Goal: Communication & Community: Share content

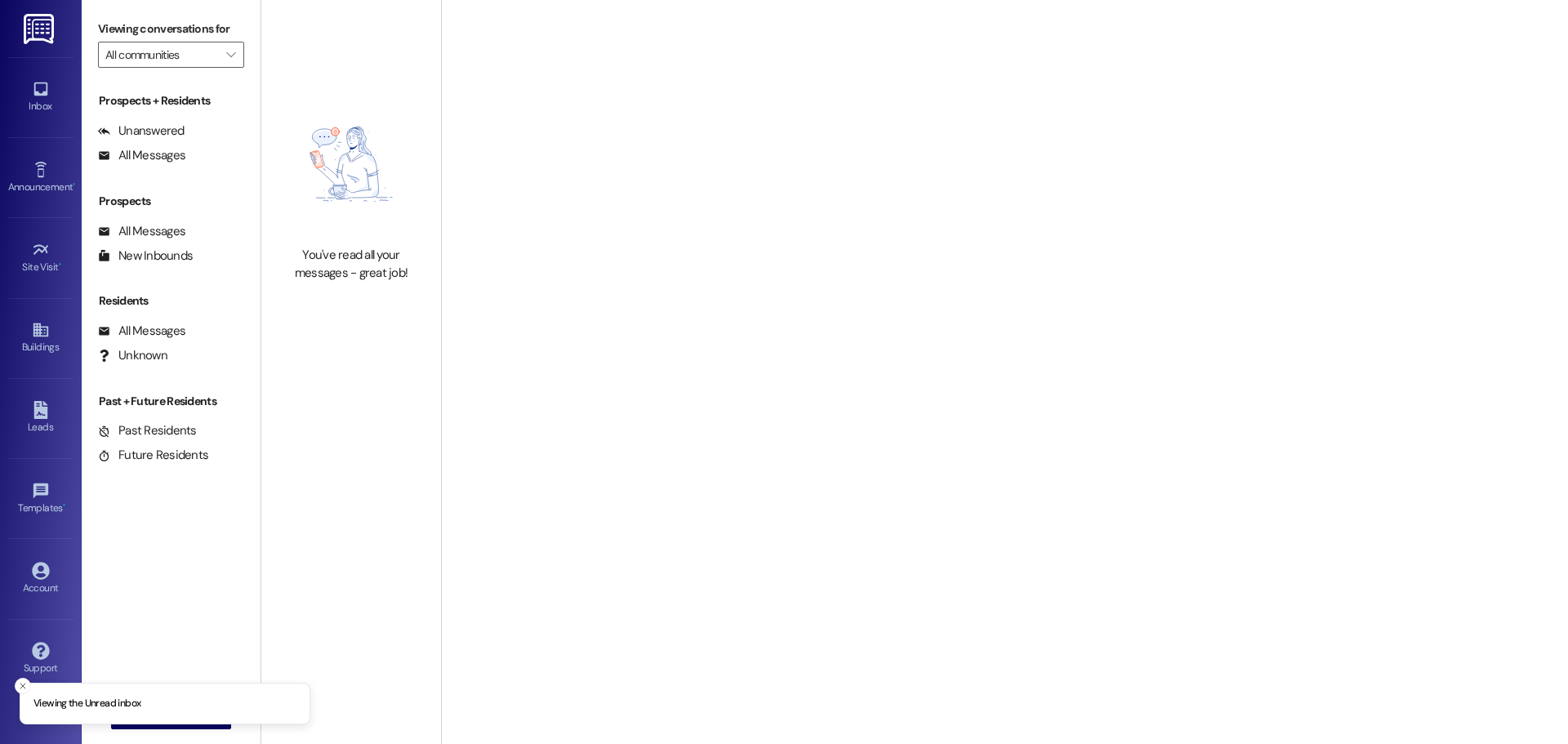
type input "Westland @ 104th (3296)"
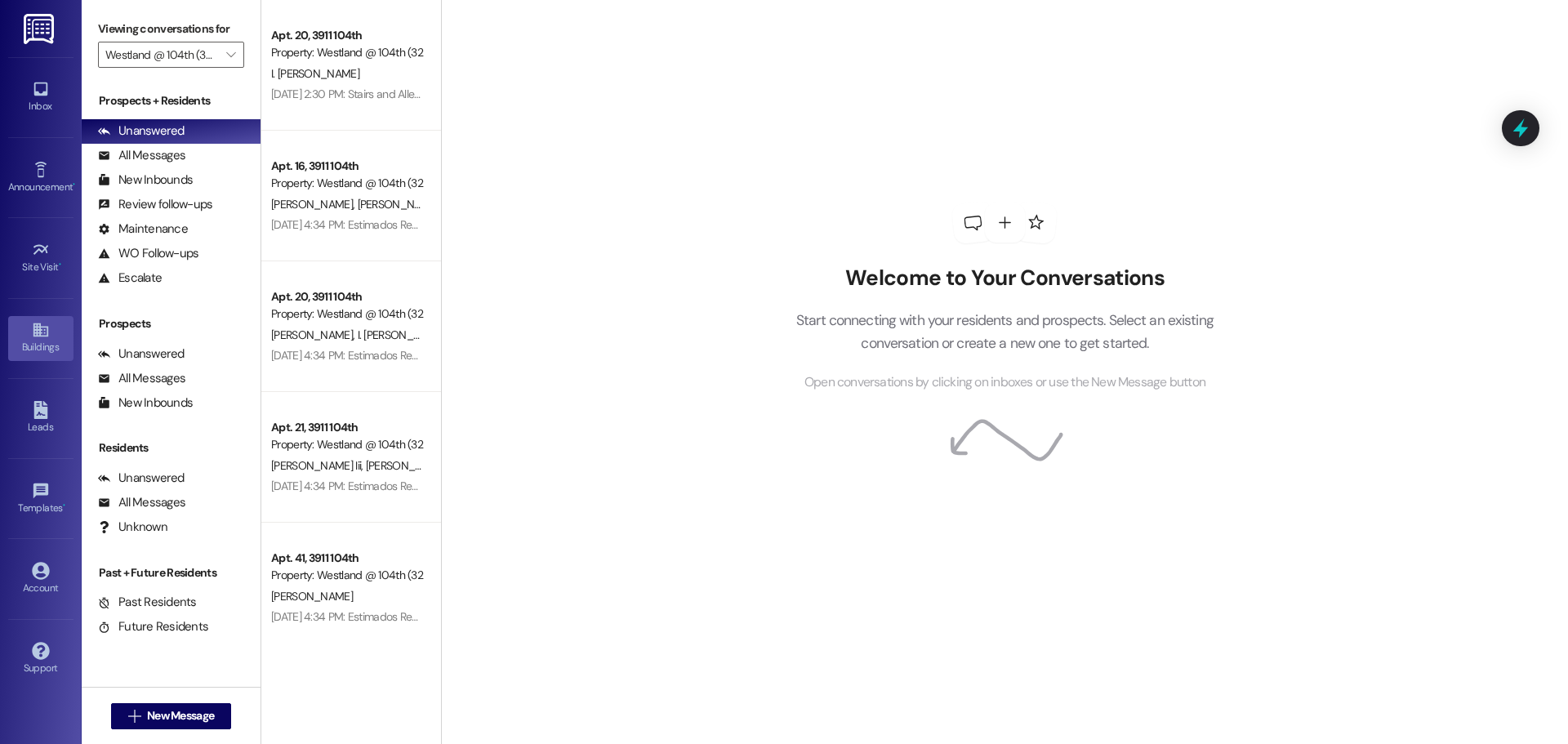
click at [38, 359] on link "Buildings" at bounding box center [40, 338] width 65 height 44
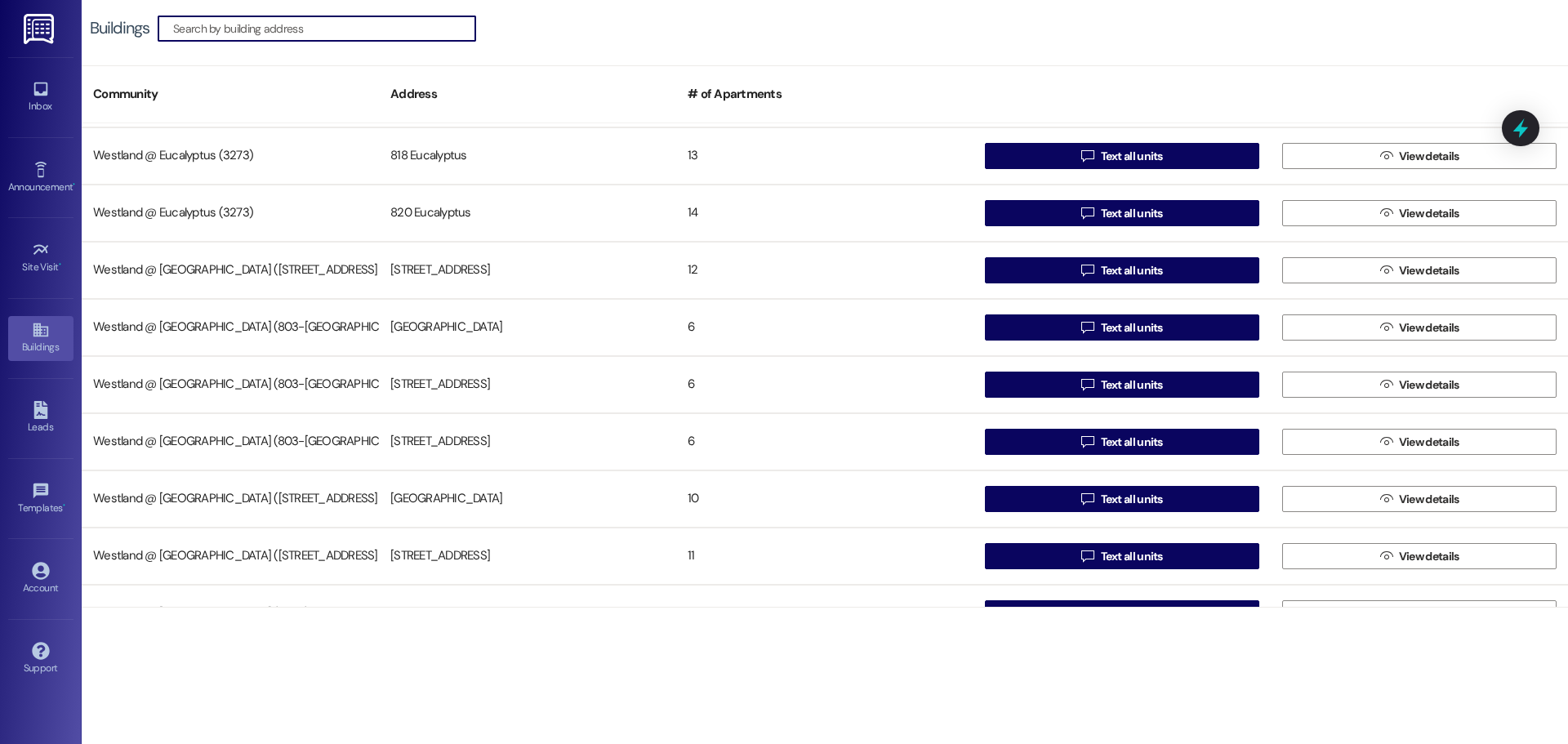
scroll to position [137, 0]
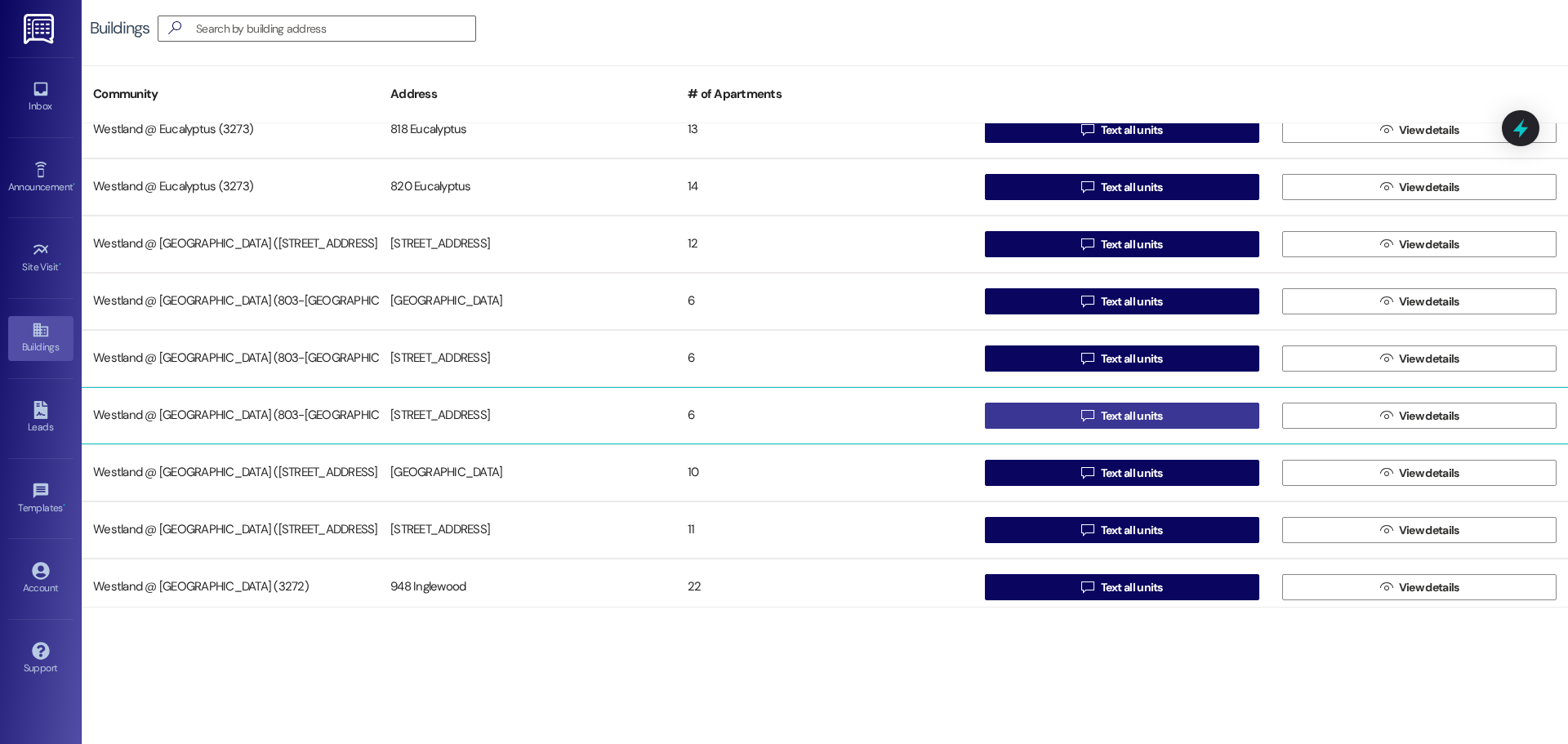
click at [1175, 422] on button " Text all units" at bounding box center [1122, 416] width 274 height 26
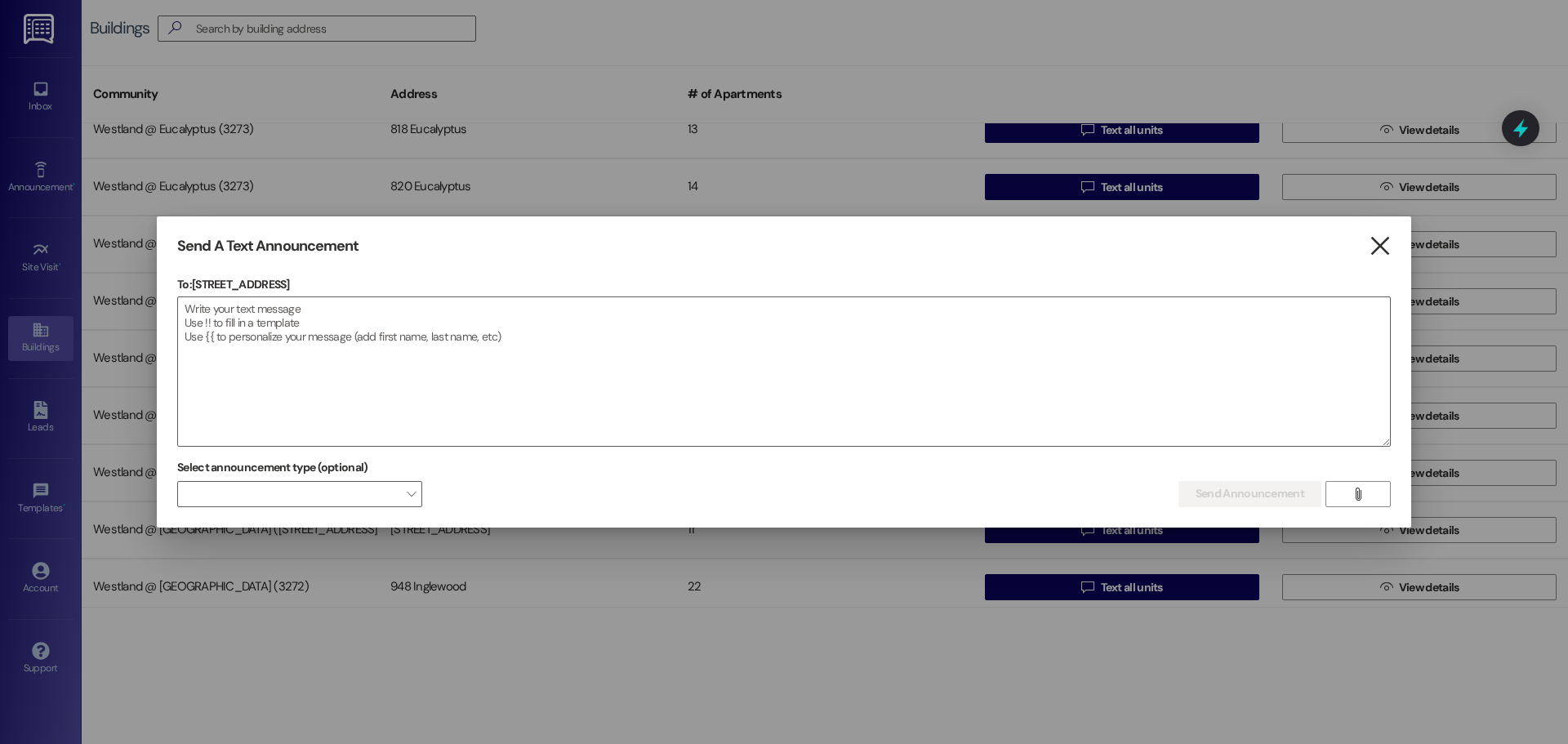
click at [1384, 239] on icon "" at bounding box center [1380, 247] width 22 height 17
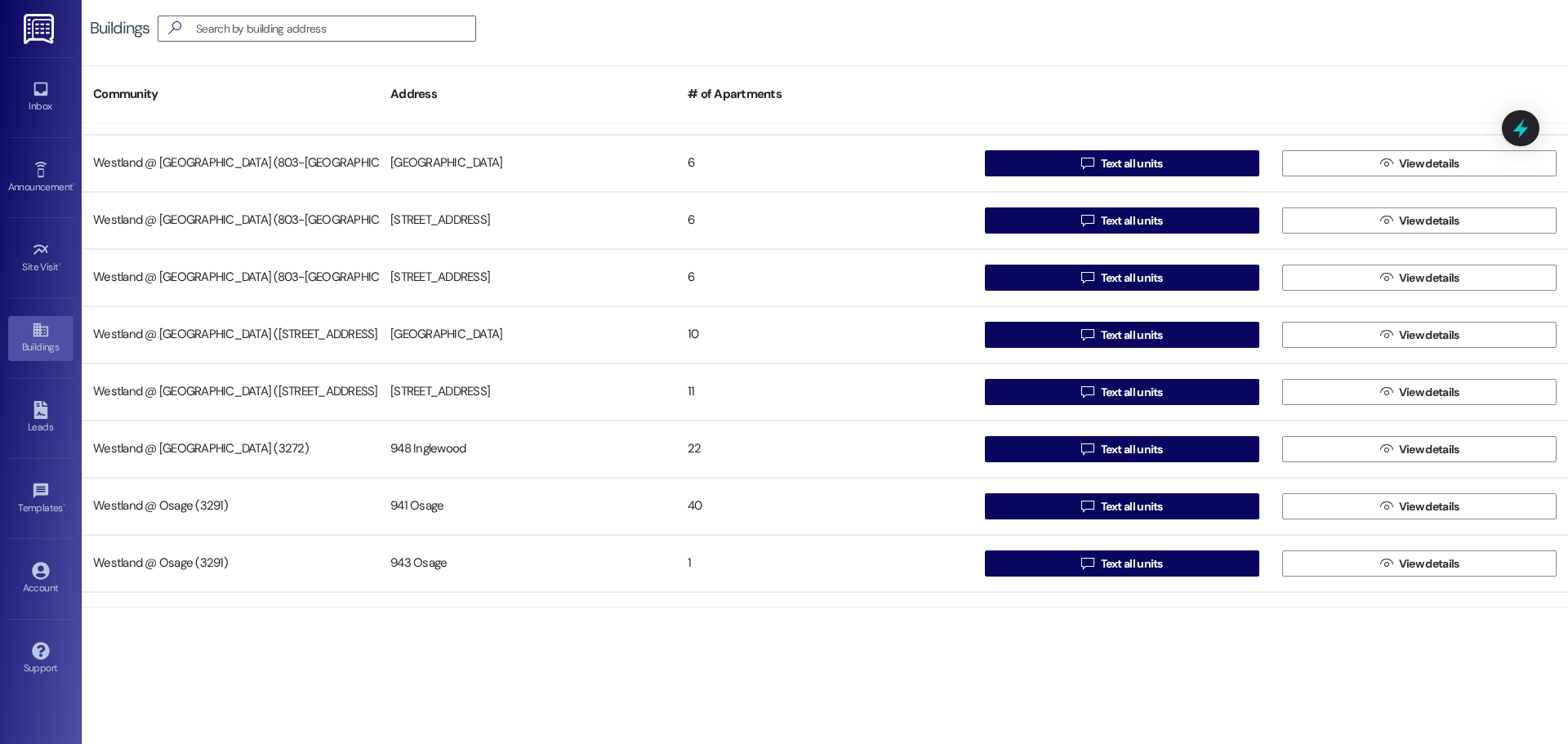
scroll to position [295, 0]
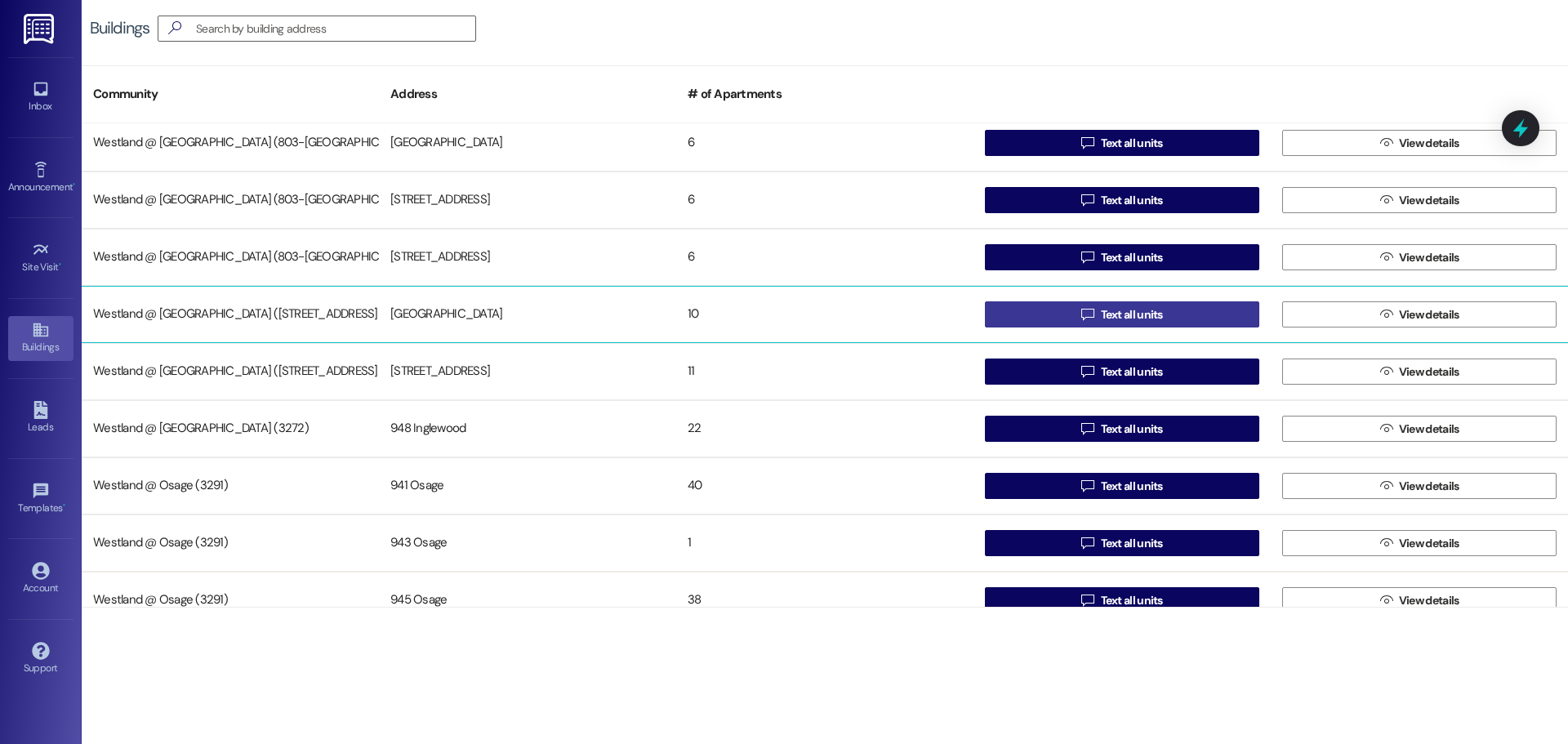
click at [1147, 316] on span "Text all units" at bounding box center [1132, 315] width 62 height 17
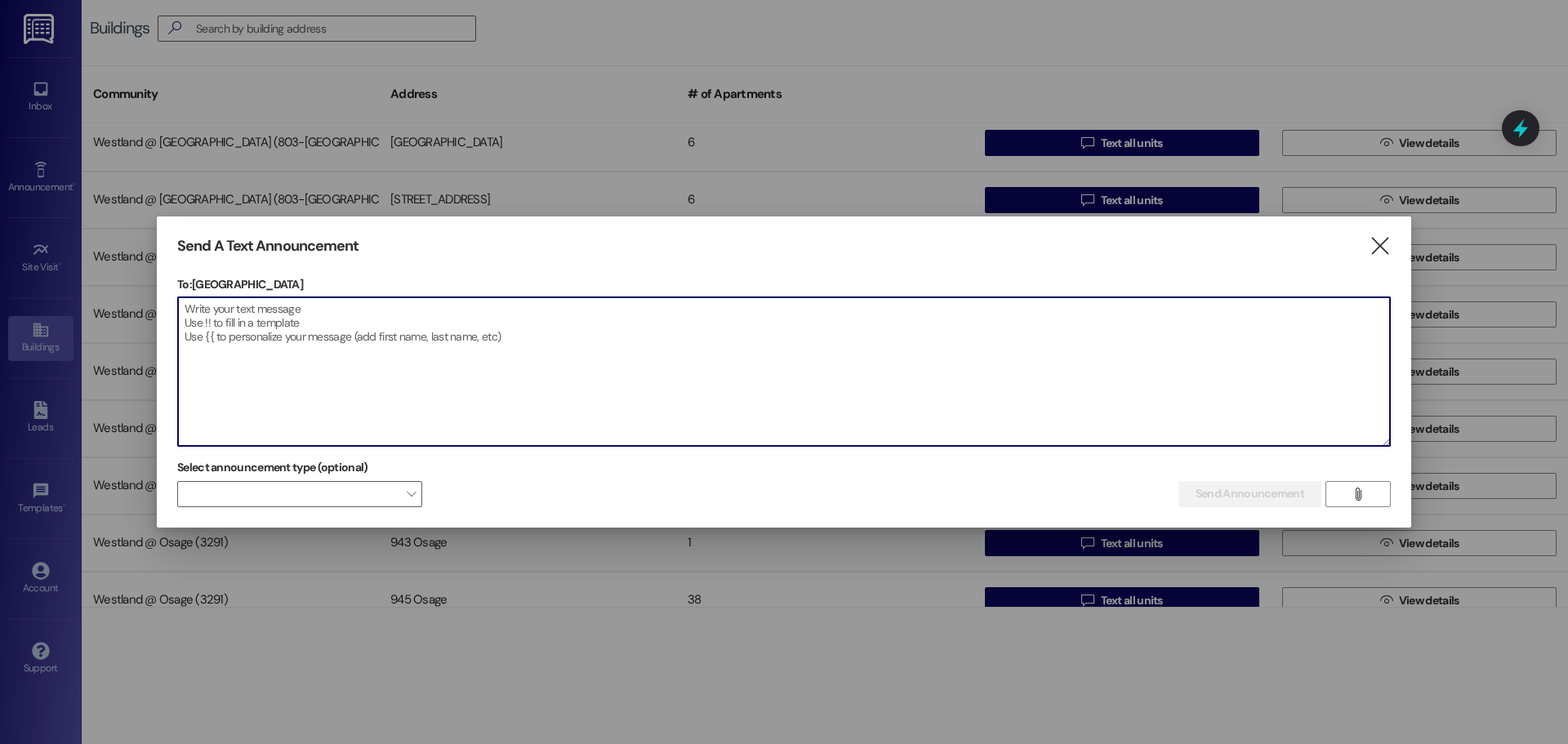
click at [190, 322] on textarea at bounding box center [784, 371] width 1213 height 149
paste textarea "Good morning 806 Hyde Park Tenants, This is a friendly reminder to please Do No…"
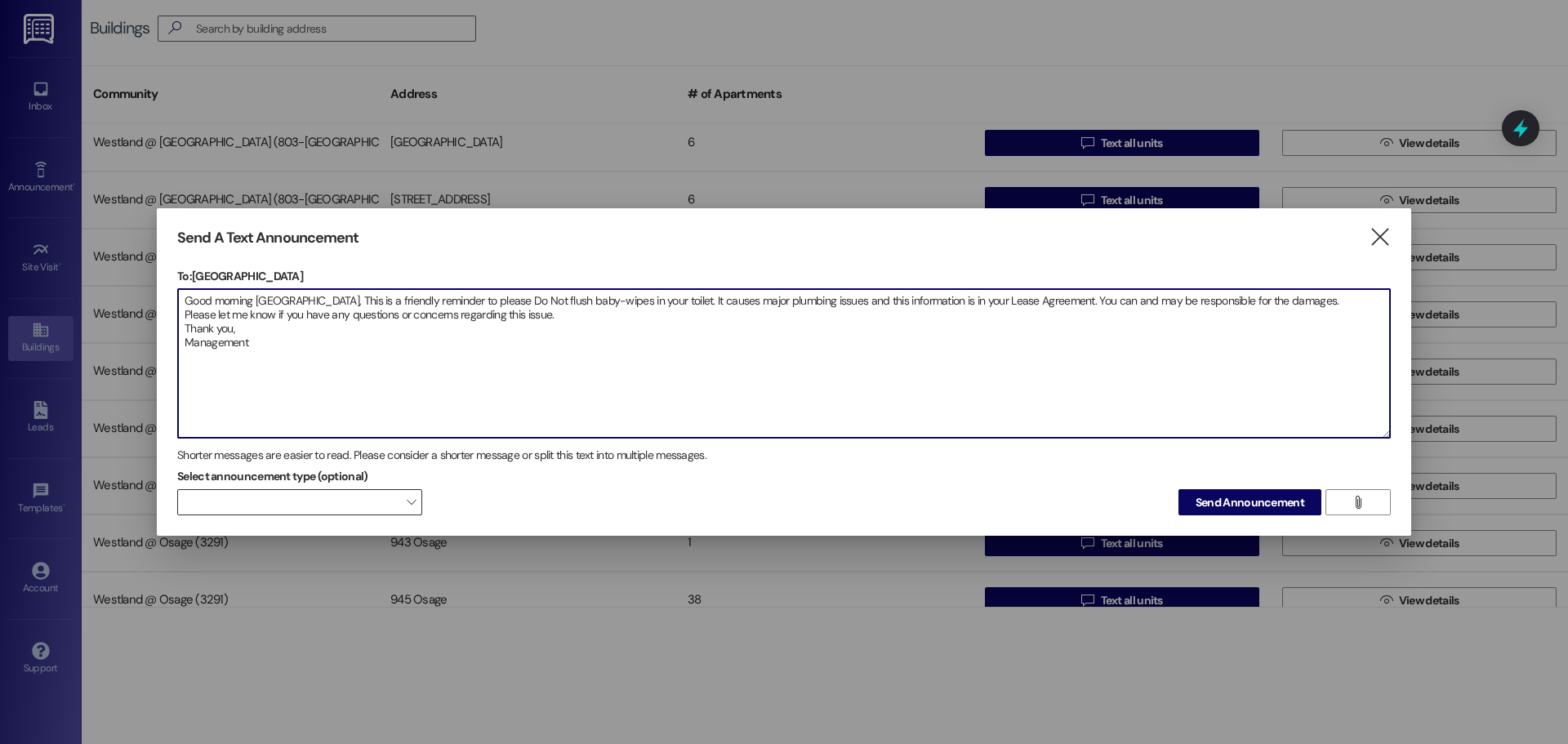
type textarea "Good morning 806 Hyde Park Tenants, This is a friendly reminder to please Do No…"
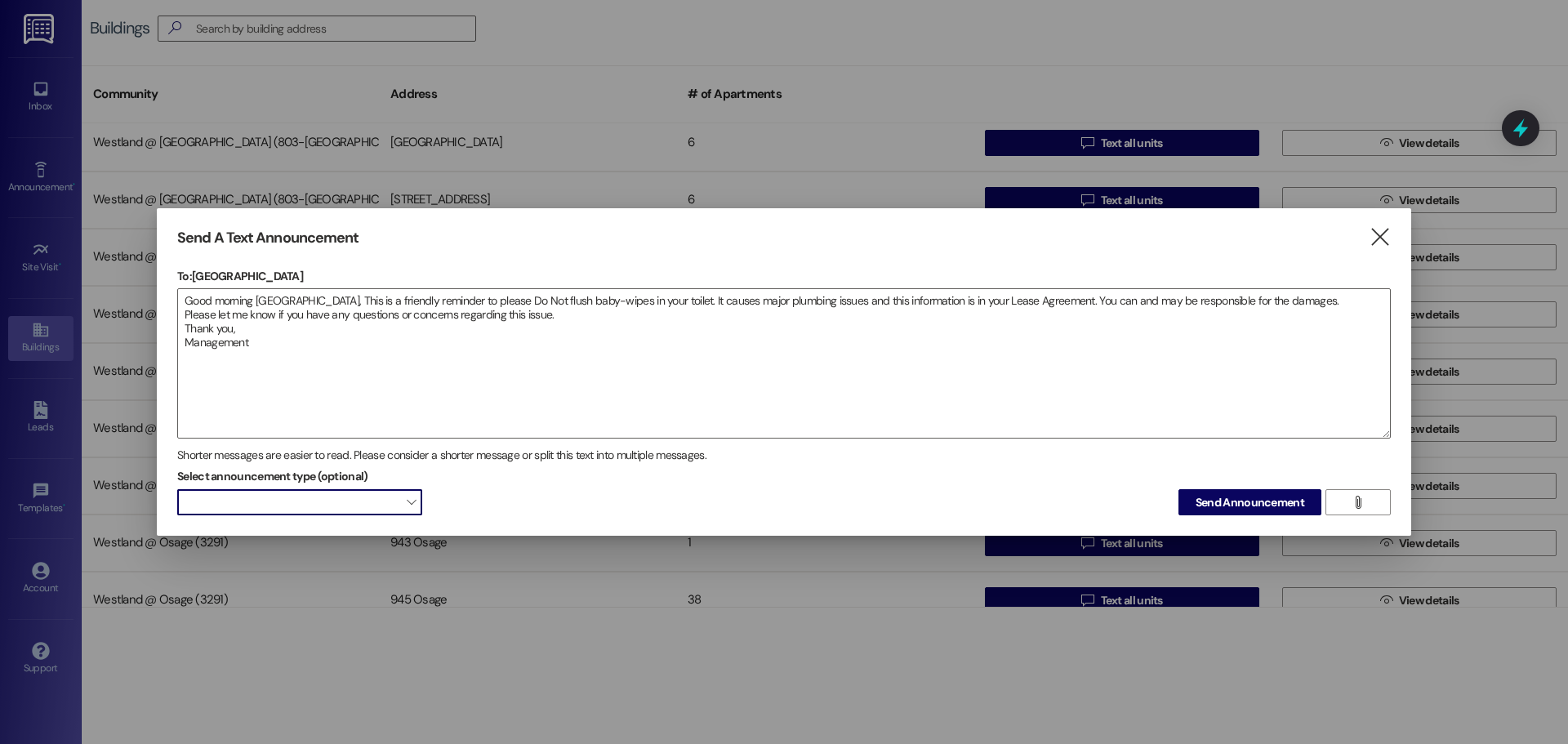
click at [296, 503] on span at bounding box center [299, 503] width 245 height 26
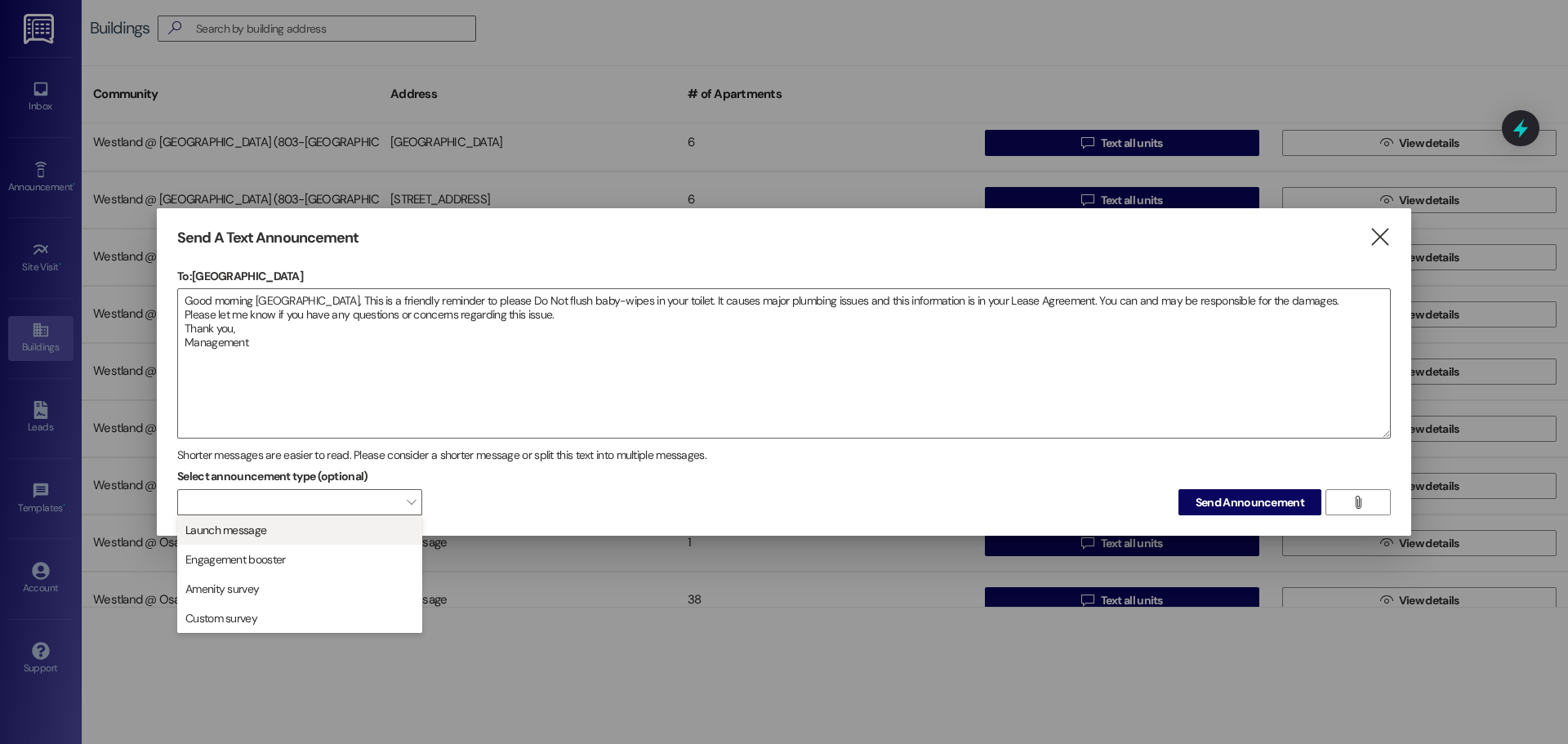
click at [326, 538] on span "Launch message" at bounding box center [300, 530] width 230 height 18
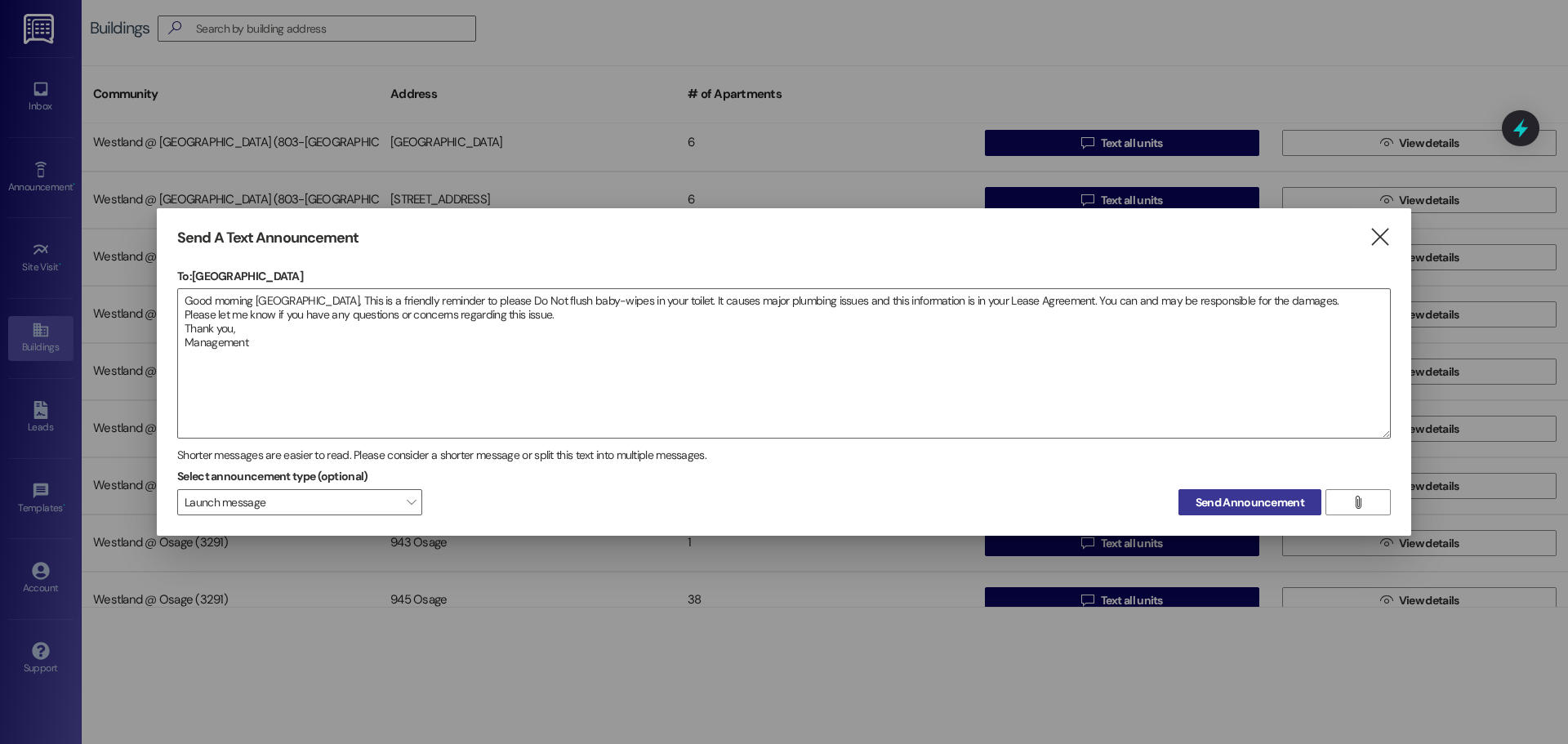
click at [1271, 511] on button "Send Announcement" at bounding box center [1250, 503] width 143 height 26
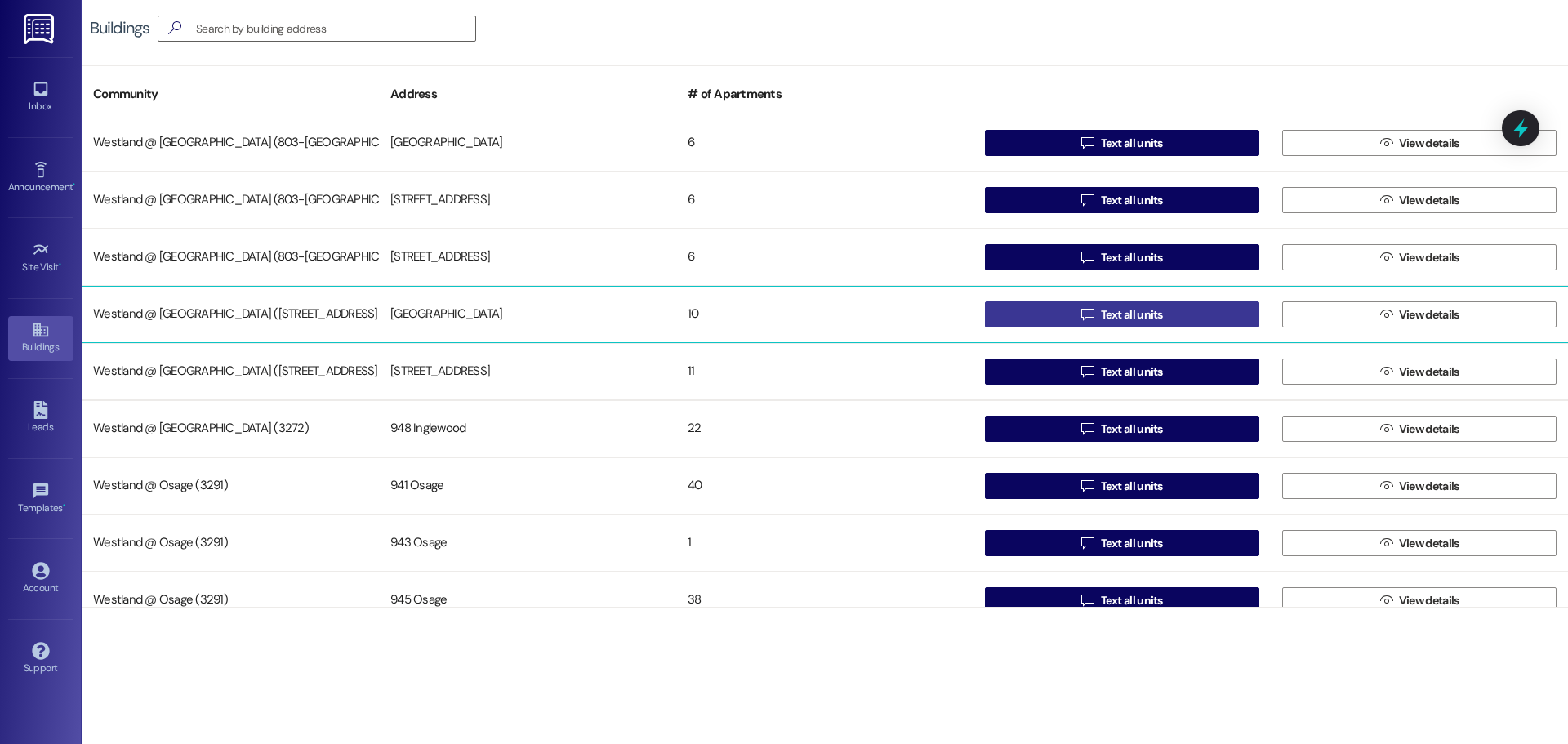
click at [1186, 314] on button " Text all units" at bounding box center [1122, 315] width 274 height 26
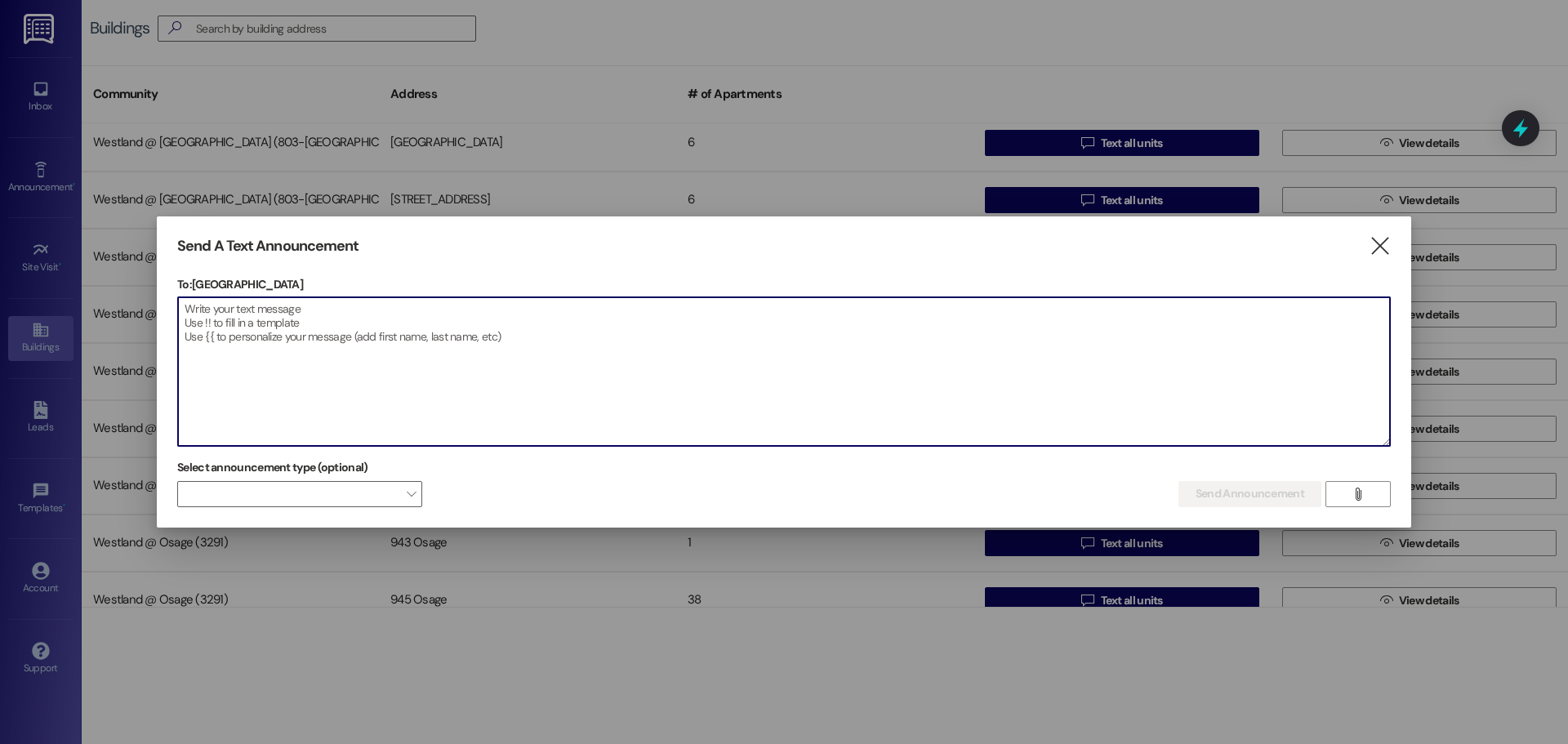
paste textarea "Buenos días, inquilinos de 806 Hyde Park: Este es un recordatorio amistoso para…"
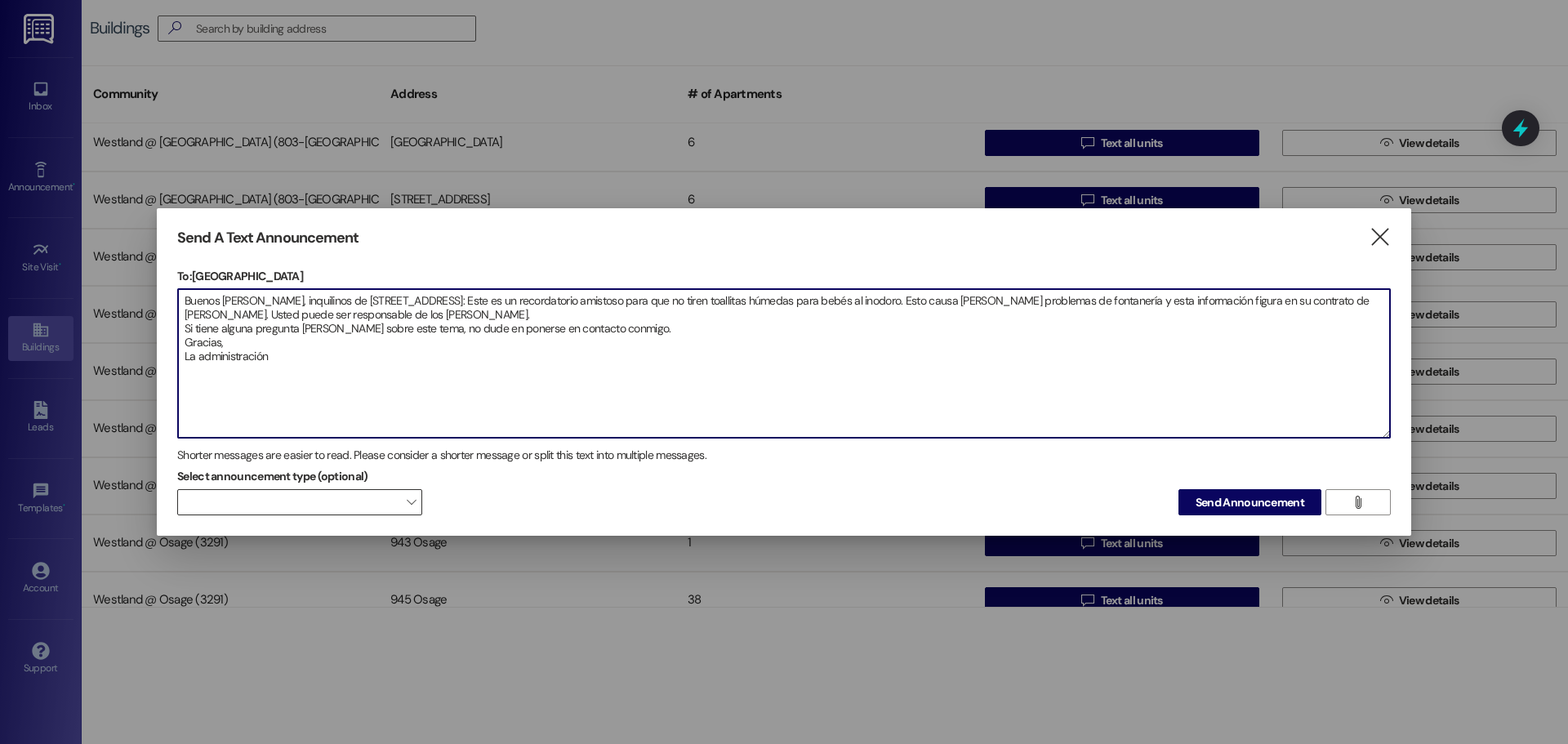
type textarea "Buenos días, inquilinos de 806 Hyde Park: Este es un recordatorio amistoso para…"
click at [415, 502] on span "" at bounding box center [411, 503] width 9 height 26
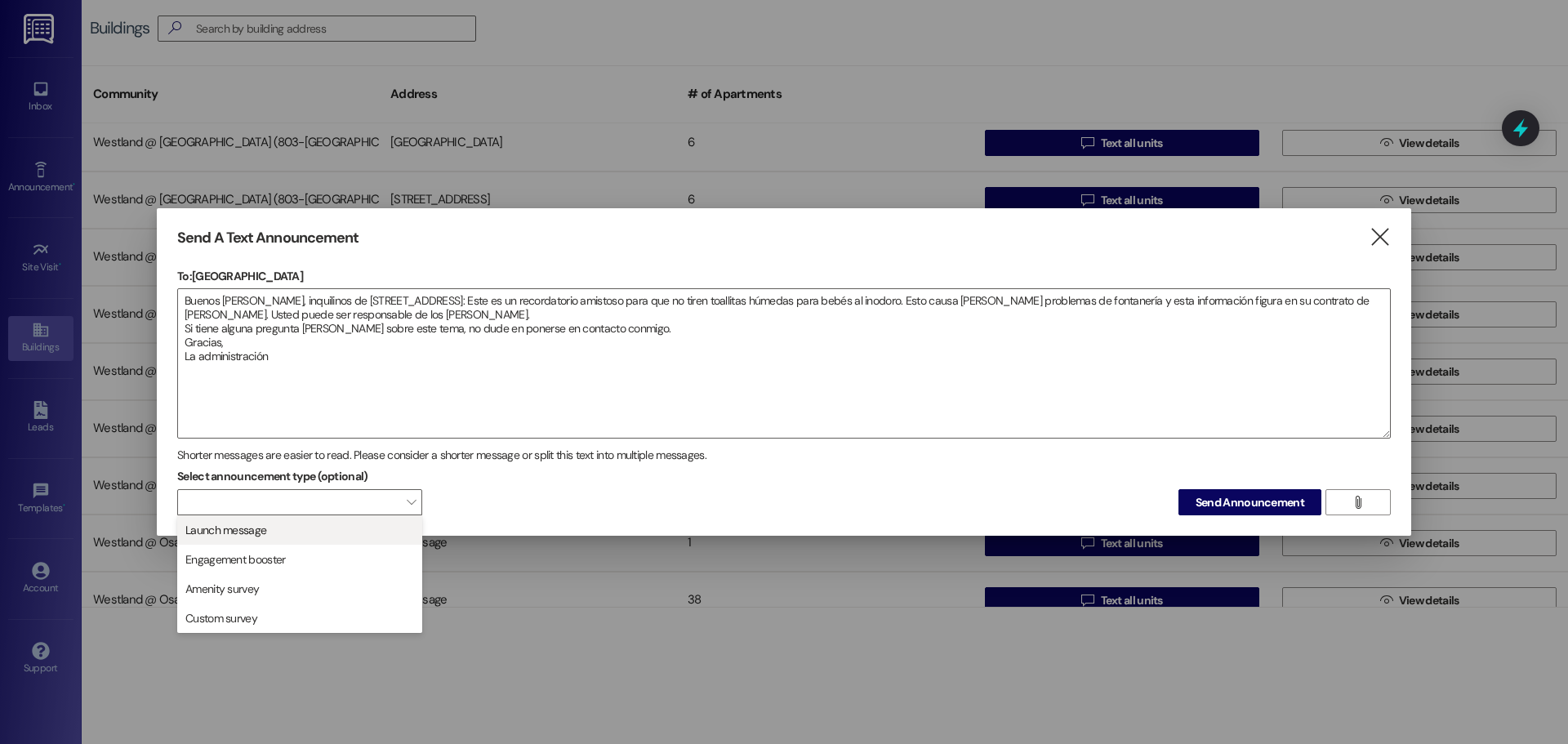
click at [395, 518] on button "Launch message" at bounding box center [299, 531] width 245 height 30
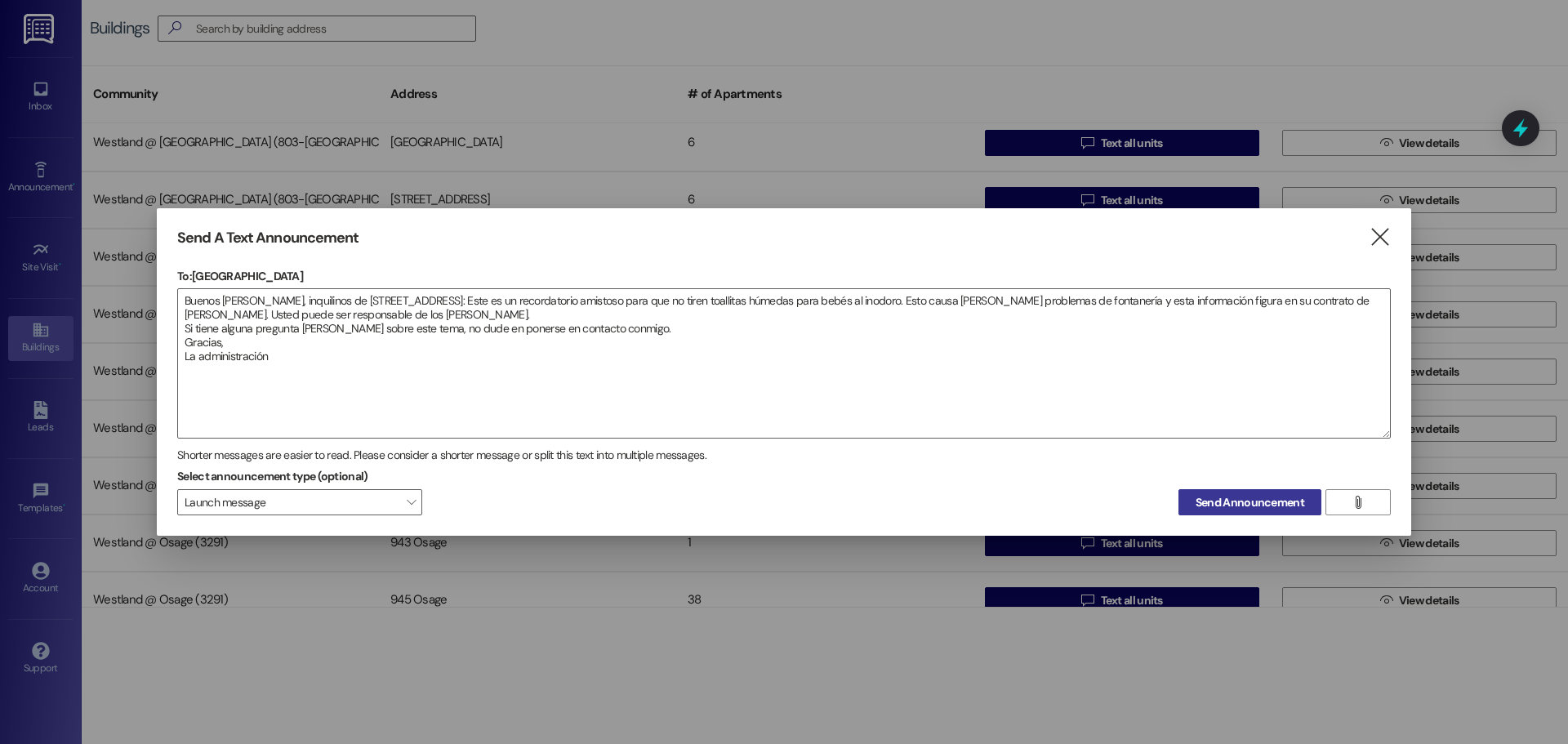
click at [1275, 497] on span "Send Announcement" at bounding box center [1250, 503] width 109 height 17
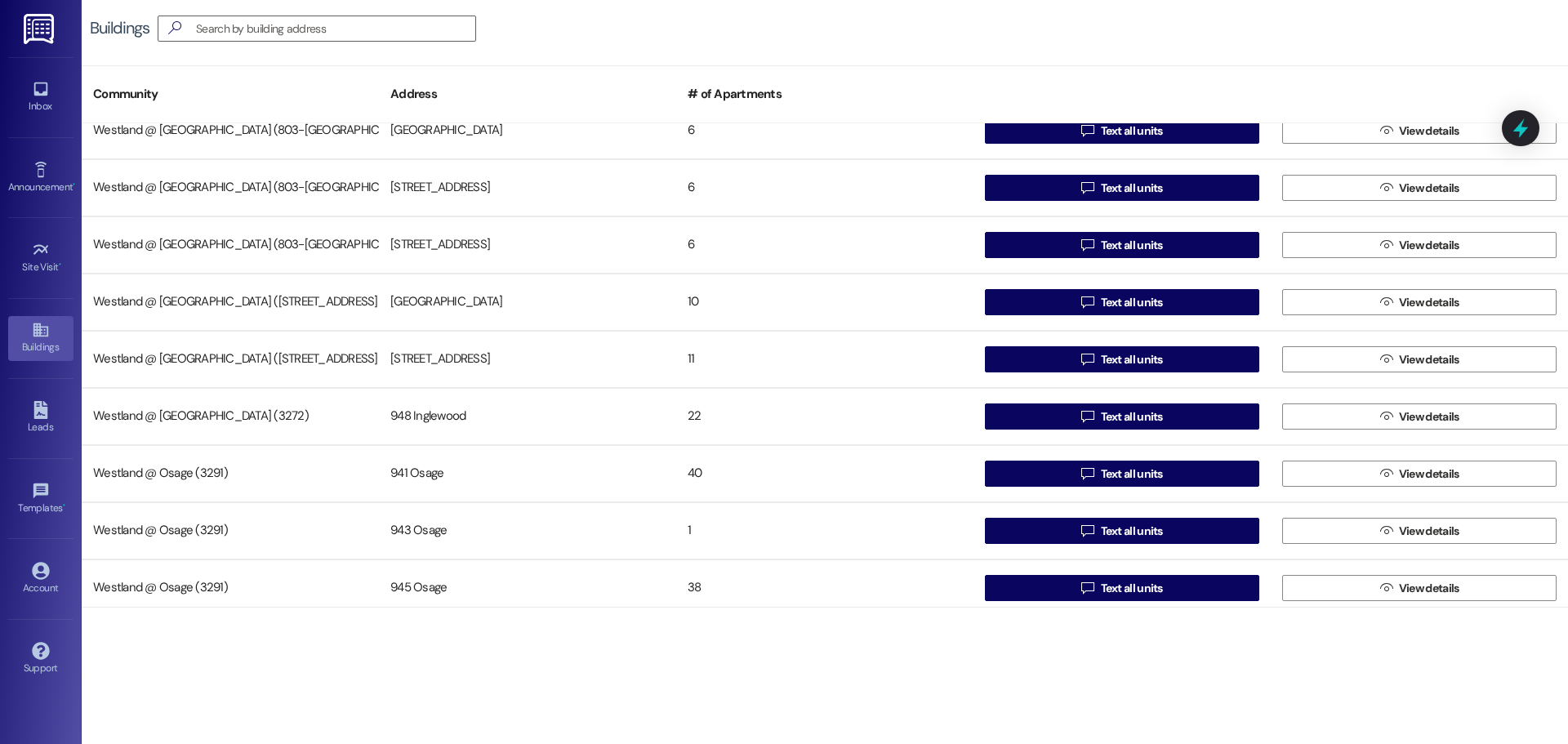
scroll to position [317, 0]
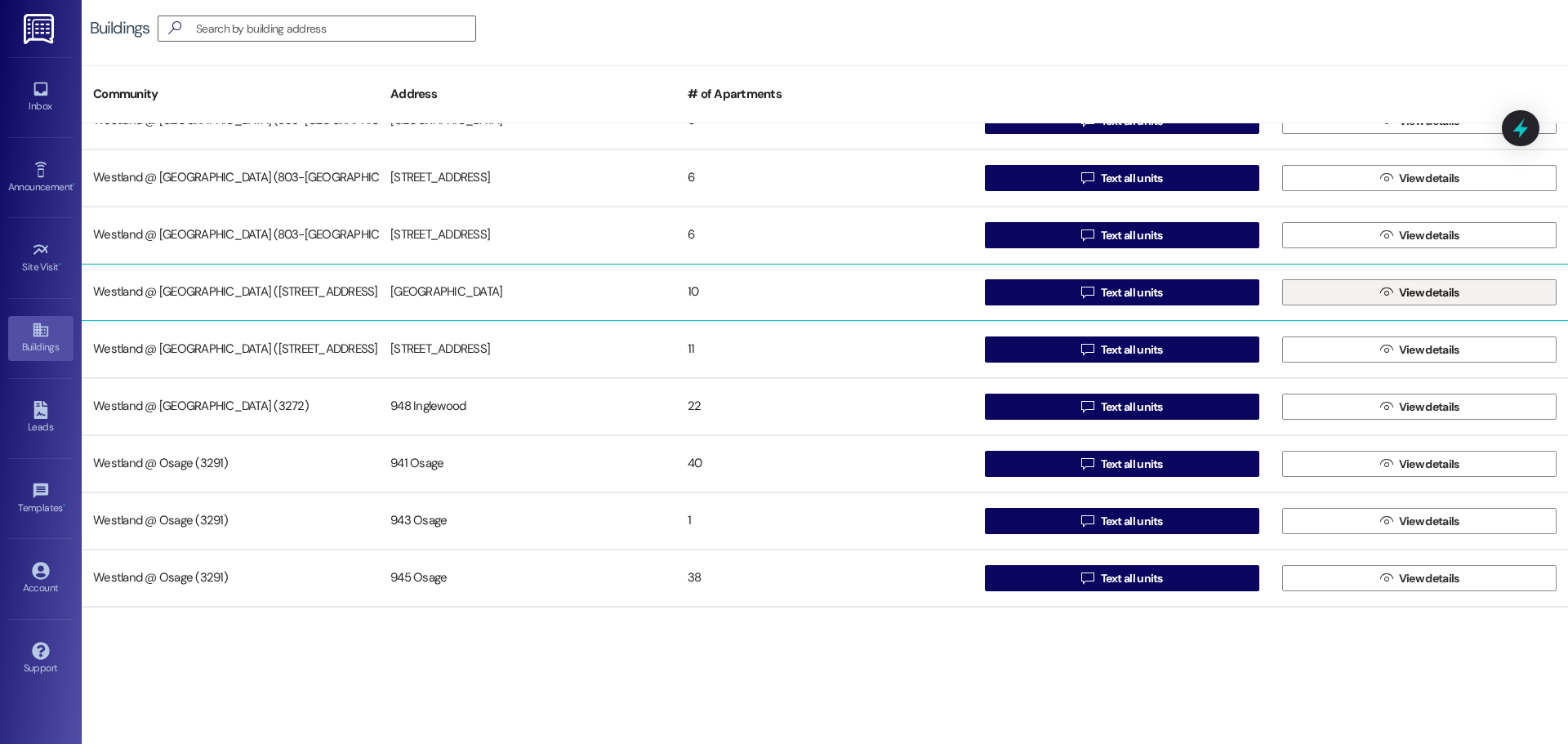
click at [1399, 286] on span "View details" at bounding box center [1429, 293] width 60 height 17
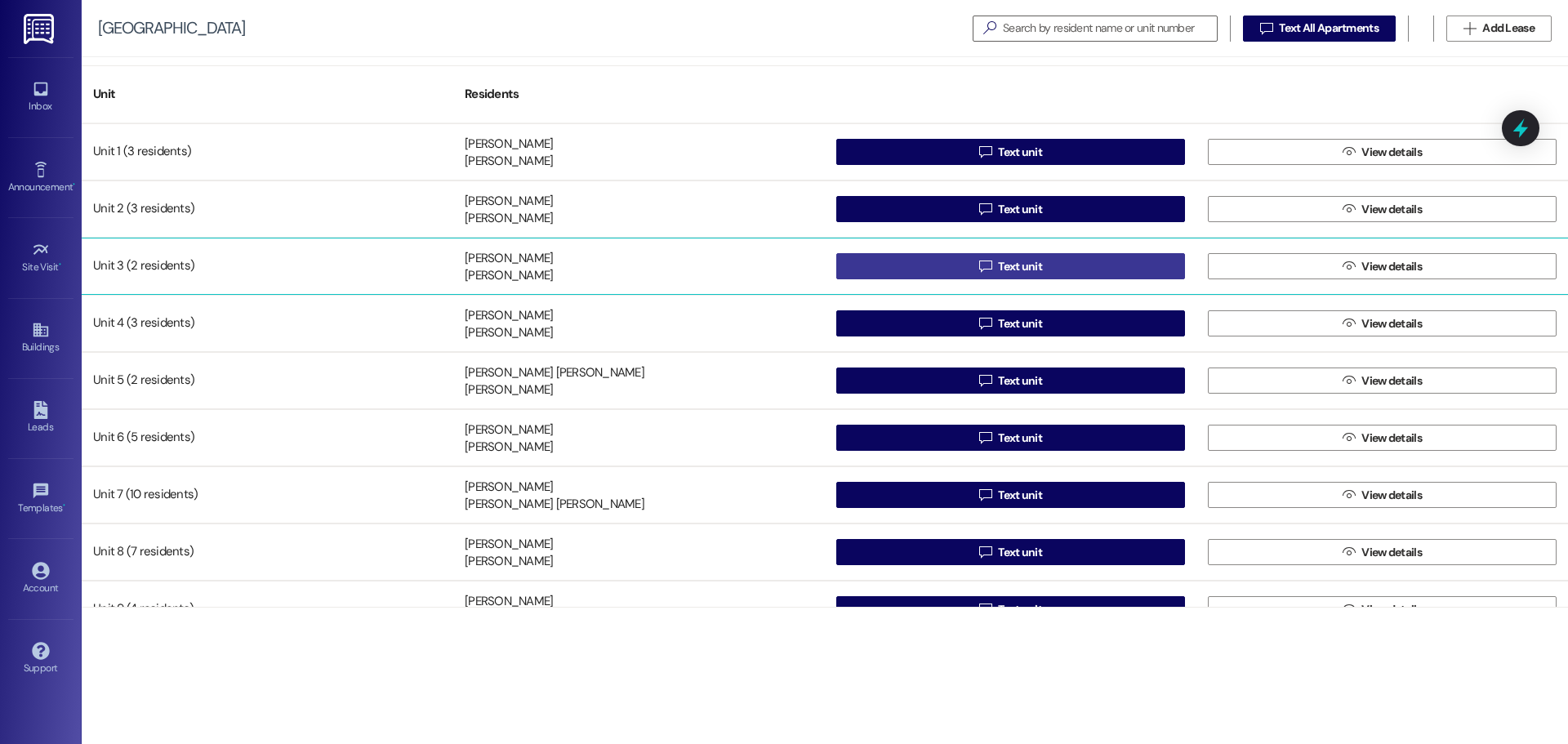
click at [1073, 266] on button " Text unit" at bounding box center [1010, 267] width 348 height 26
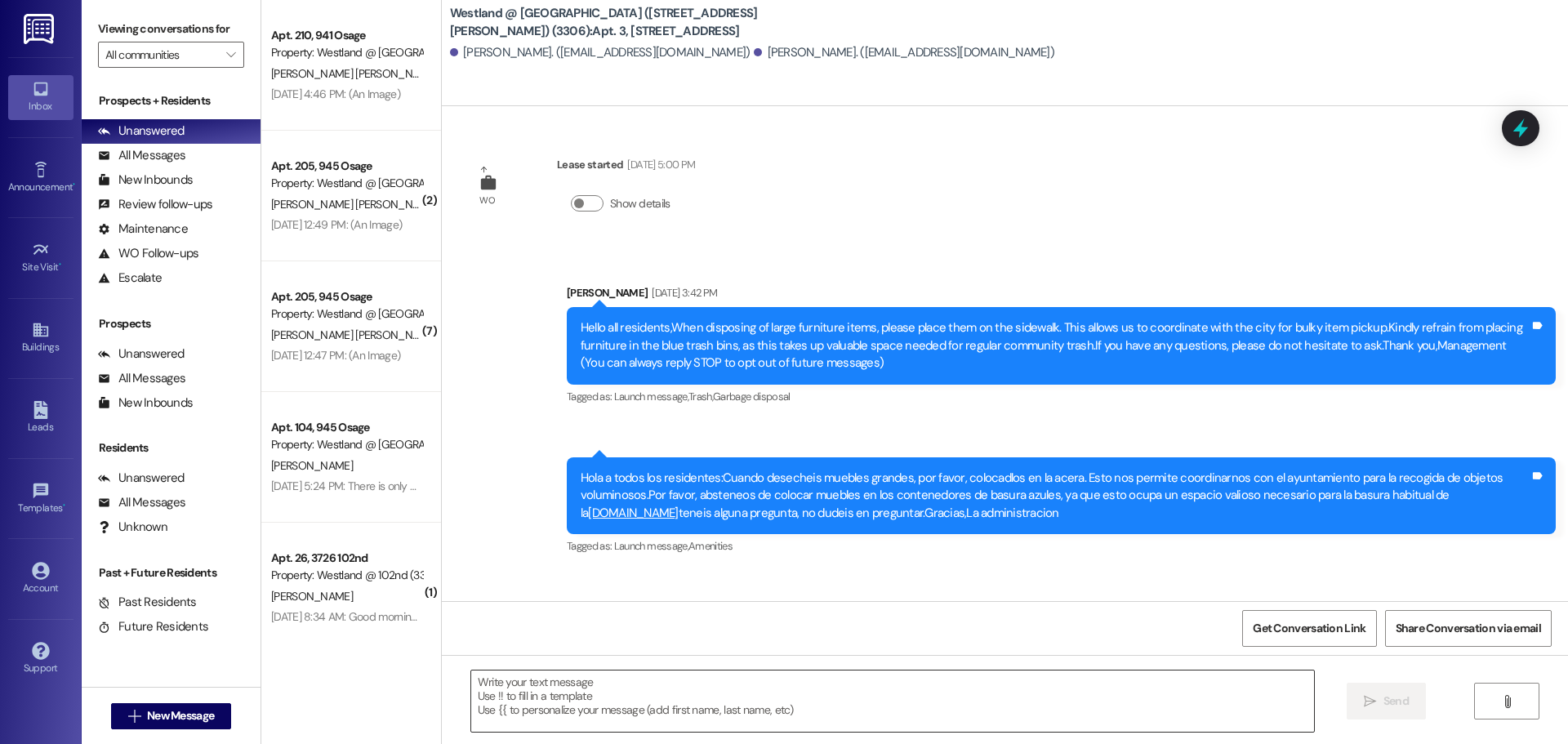
click at [609, 684] on textarea at bounding box center [893, 701] width 843 height 61
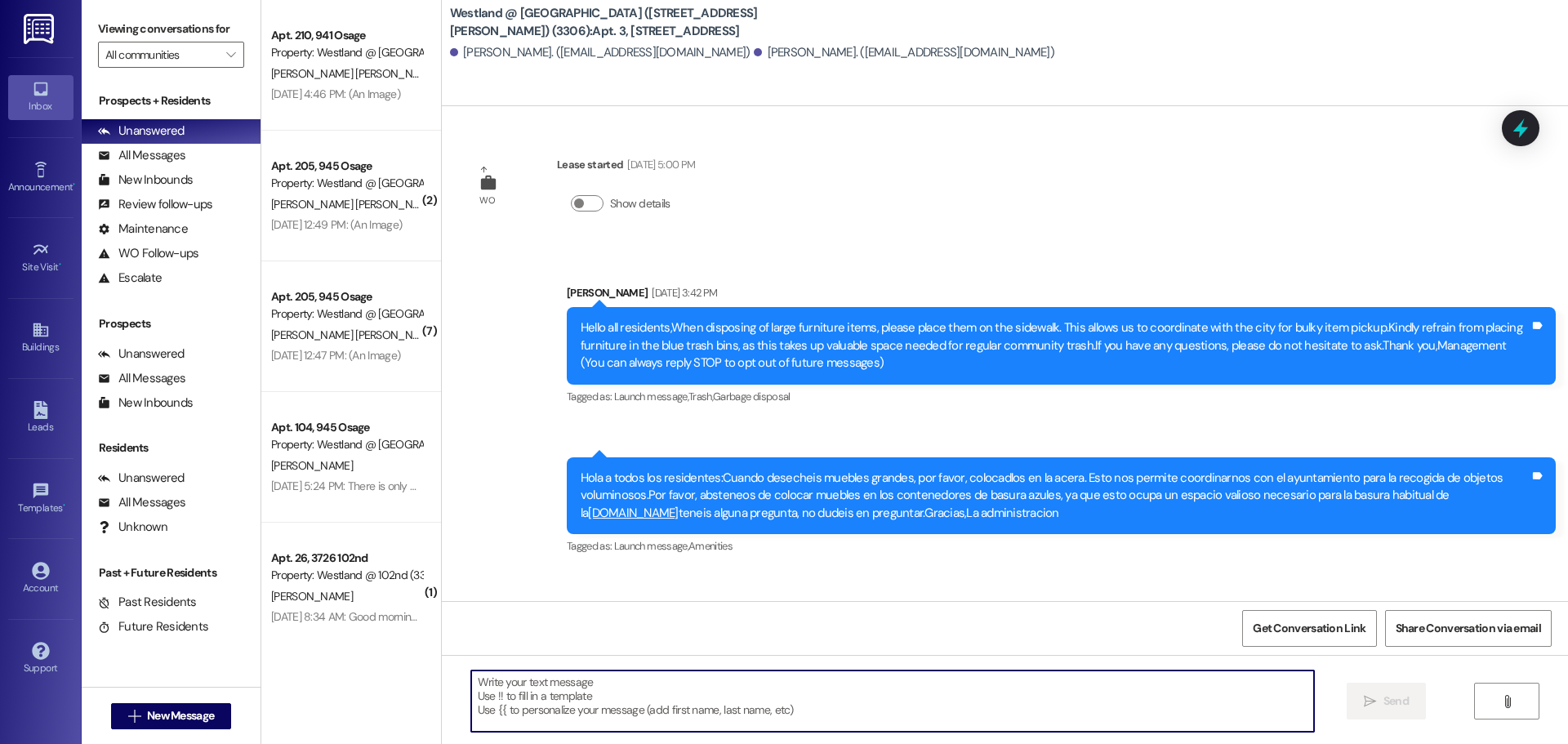
paste textarea "Good morning, tenants of 806 Hyde Park: This is a friendly reminder DO NOT FLUS…"
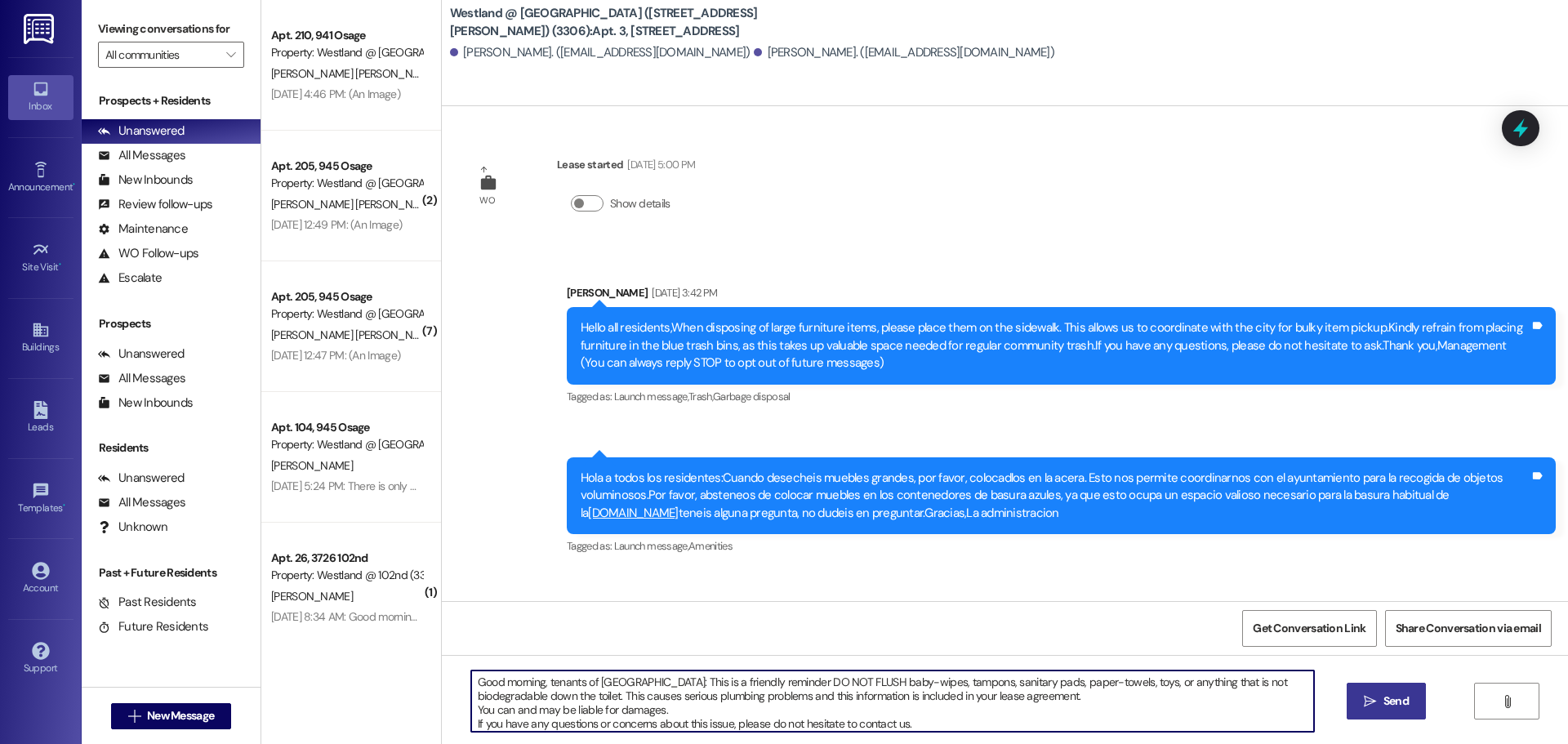
type textarea "Good morning, tenants of 806 Hyde Park: This is a friendly reminder DO NOT FLUS…"
click at [1388, 701] on span "Send" at bounding box center [1396, 701] width 25 height 17
